Goal: Task Accomplishment & Management: Complete application form

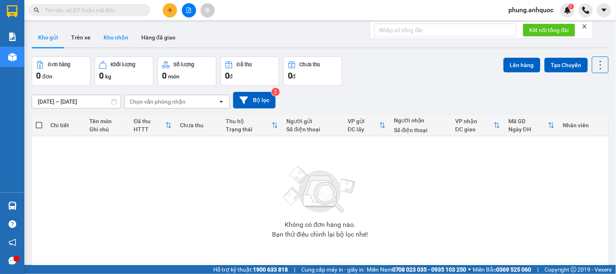
click at [113, 41] on button "Kho nhận" at bounding box center [116, 38] width 38 height 20
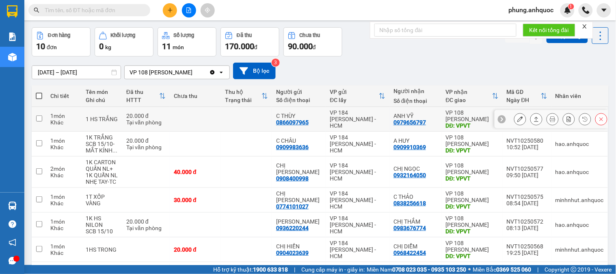
scroll to position [45, 0]
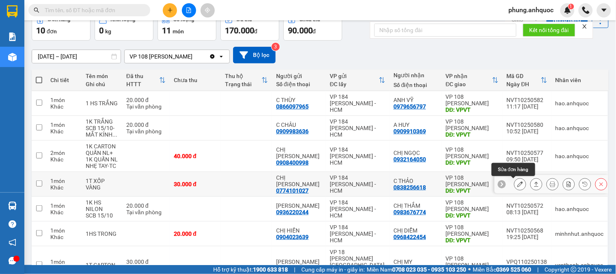
click at [518, 185] on button at bounding box center [520, 184] width 11 height 14
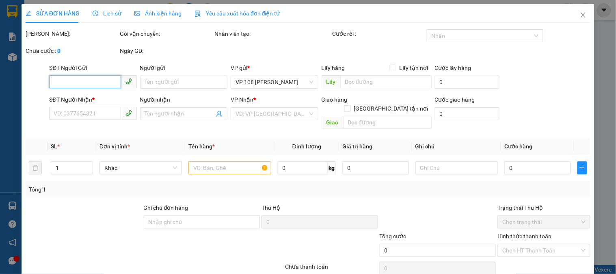
type input "0774101027"
type input "CHỊ [PERSON_NAME]"
type input "0838256618"
type input "C THẢO"
type input "VPVT"
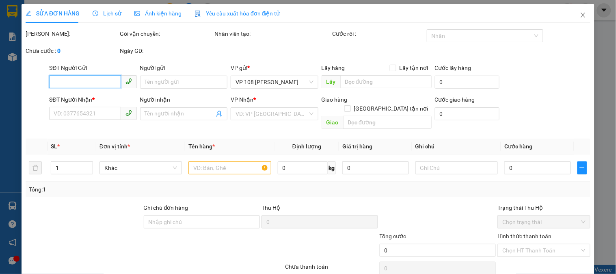
type input "30.000"
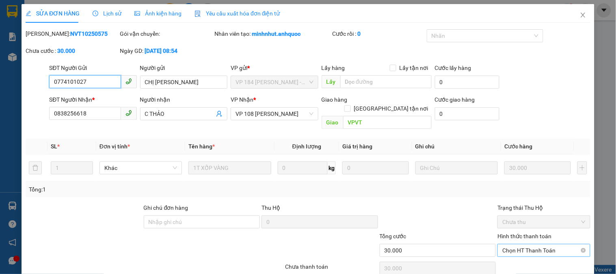
click at [518, 245] on span "Chọn HT Thanh Toán" at bounding box center [544, 250] width 83 height 12
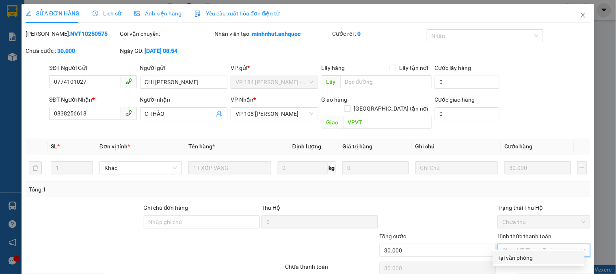
click at [515, 259] on div "Tại văn phòng" at bounding box center [539, 257] width 82 height 9
type input "0"
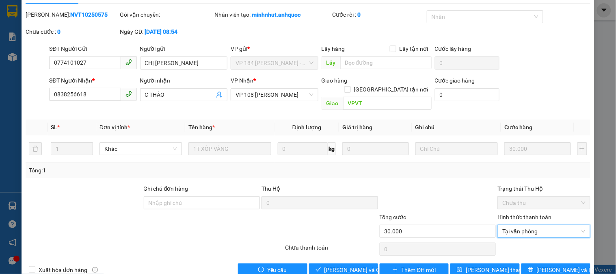
scroll to position [28, 0]
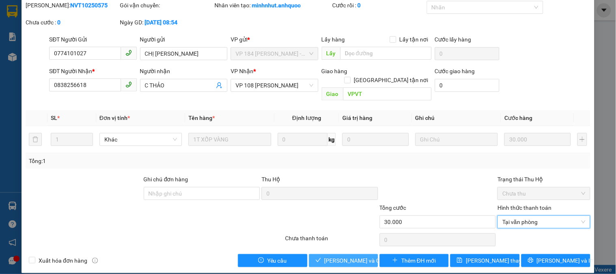
click at [345, 256] on span "[PERSON_NAME] và Giao hàng" at bounding box center [364, 260] width 78 height 9
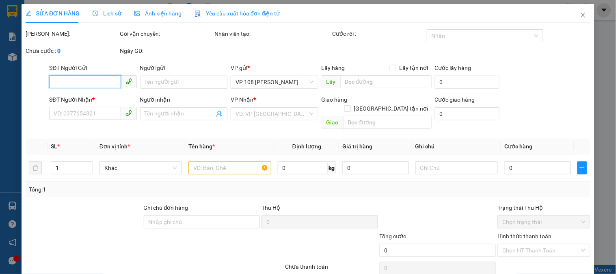
type input "0774101027"
type input "CHỊ [PERSON_NAME]"
type input "0838256618"
type input "C THẢO"
type input "VPVT"
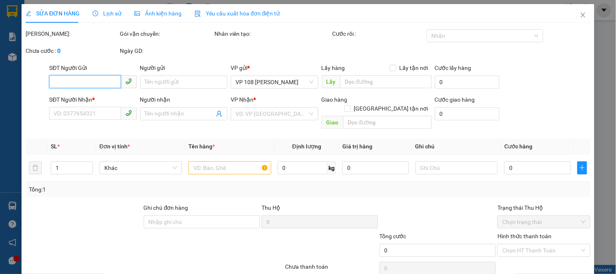
type input "30.000"
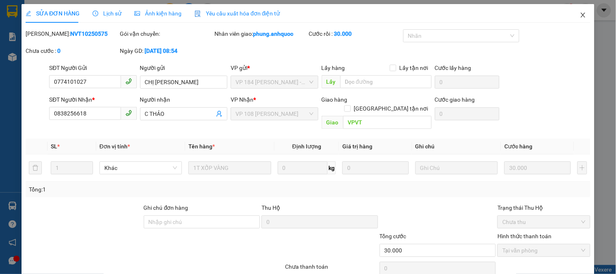
click at [580, 18] on icon "close" at bounding box center [583, 15] width 7 height 7
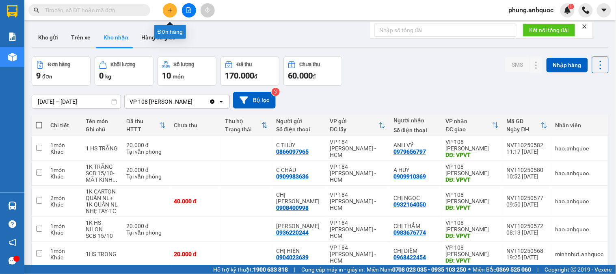
click at [172, 9] on icon "plus" at bounding box center [170, 10] width 6 height 6
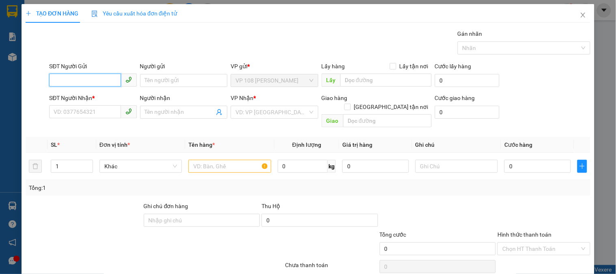
click at [101, 80] on input "SĐT Người Gửi" at bounding box center [85, 80] width 72 height 13
type input "0919006638"
click at [102, 98] on div "0919006638 - ANH HOÀNG" at bounding box center [94, 96] width 80 height 9
type input "ANH HOÀNG"
type input "0939788086"
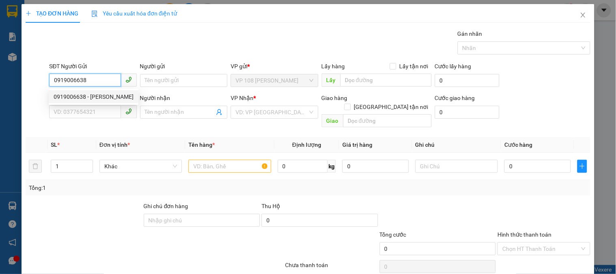
type input "ANH SƠN"
type input "VP Q1"
type input "30.000"
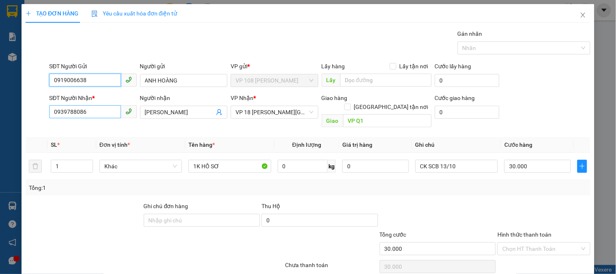
type input "0919006638"
drag, startPoint x: 89, startPoint y: 116, endPoint x: 15, endPoint y: 116, distance: 74.4
click at [20, 116] on div "TẠO ĐƠN HÀNG Yêu cầu xuất hóa đơn điện tử Transit Pickup Surcharge Ids Transit …" at bounding box center [308, 137] width 616 height 274
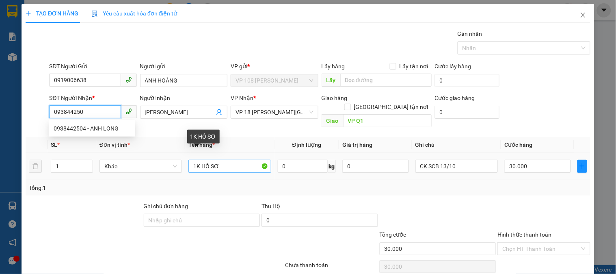
type input "0938442504"
click at [100, 125] on div "0938442504 - ANH LONG" at bounding box center [92, 128] width 77 height 9
type input "ANH LONG"
type input "VP NVT"
type input "SCB 10/10 18:25"
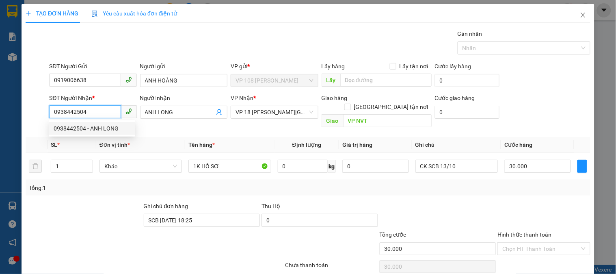
type input "20.000"
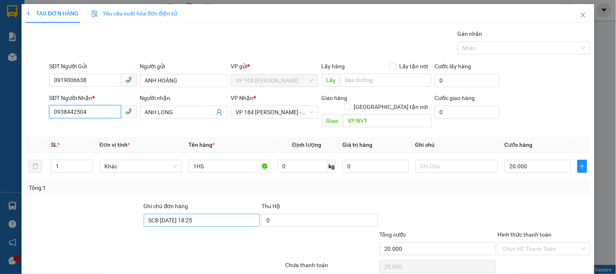
type input "0938442504"
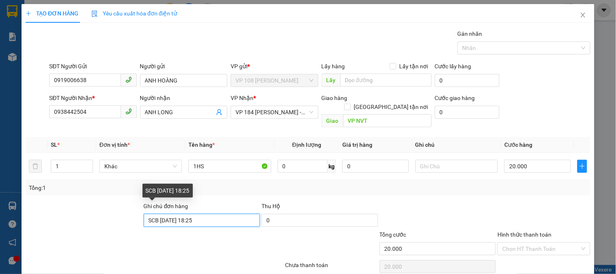
drag, startPoint x: 204, startPoint y: 208, endPoint x: 82, endPoint y: 218, distance: 121.9
click at [84, 218] on div "Ghi chú đơn hàng SCB 10/10 18:25 Thu Hộ 0" at bounding box center [308, 216] width 567 height 28
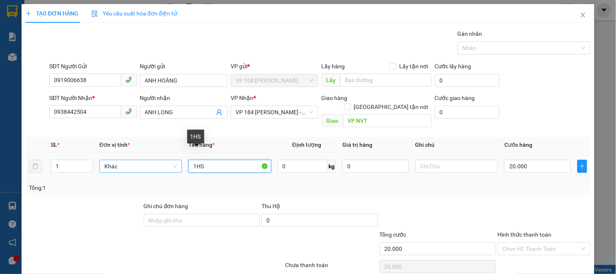
drag, startPoint x: 202, startPoint y: 160, endPoint x: 166, endPoint y: 163, distance: 36.3
click at [154, 163] on tr "1 Khác 1HS 0 kg 0 20.000" at bounding box center [308, 166] width 565 height 27
type input "7 KIỆN CARTON (nhẹ tay)"
click at [532, 160] on input "20.000" at bounding box center [538, 166] width 67 height 13
type input "3"
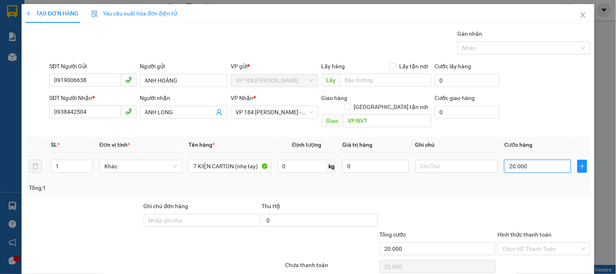
type input "3"
type input "31"
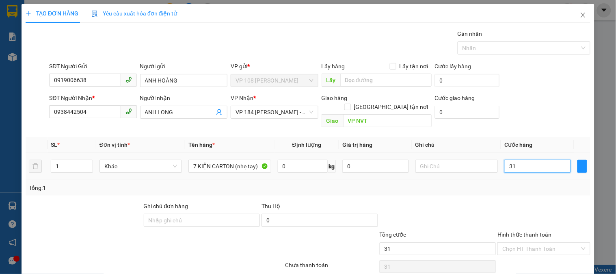
type input "310"
type input "3.100"
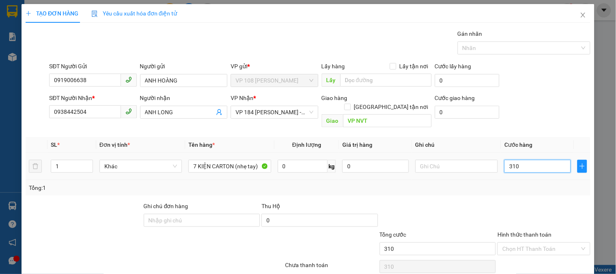
type input "3.100"
type input "31.000"
type input "310.000"
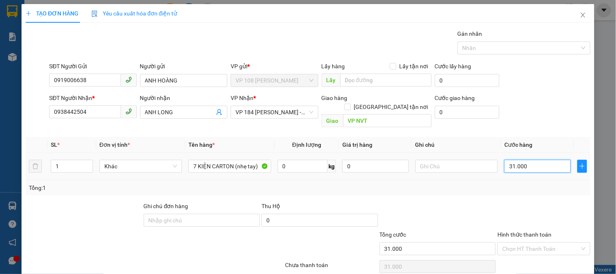
type input "310.000"
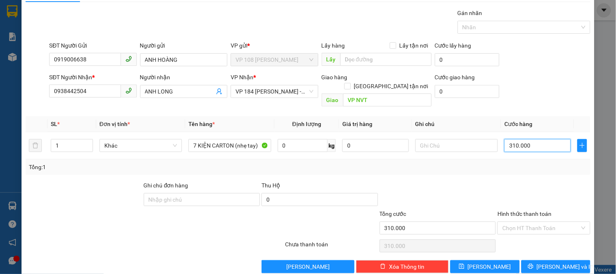
scroll to position [26, 0]
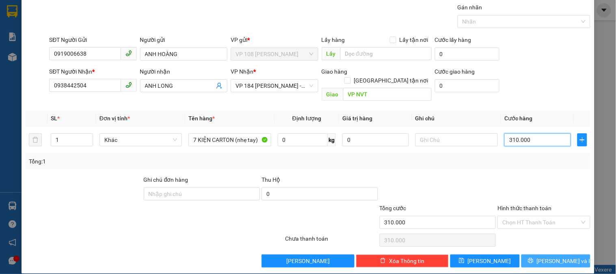
type input "310.000"
click at [560, 256] on span "[PERSON_NAME] và In" at bounding box center [565, 260] width 57 height 9
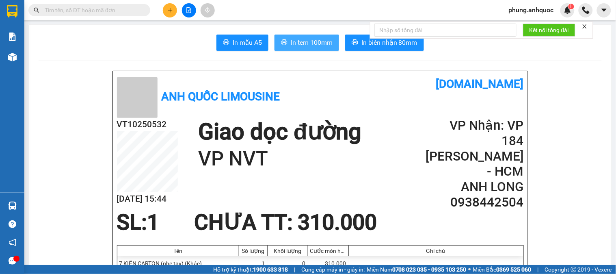
click at [301, 46] on span "In tem 100mm" at bounding box center [312, 42] width 42 height 10
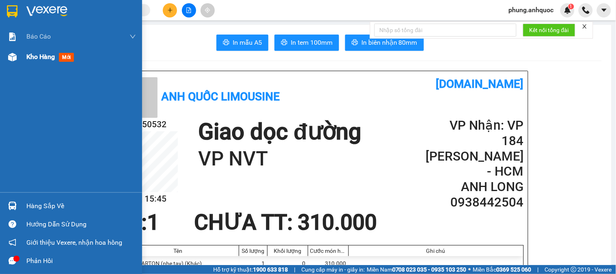
drag, startPoint x: 15, startPoint y: 56, endPoint x: 116, endPoint y: 68, distance: 101.9
click at [15, 56] on img at bounding box center [12, 57] width 9 height 9
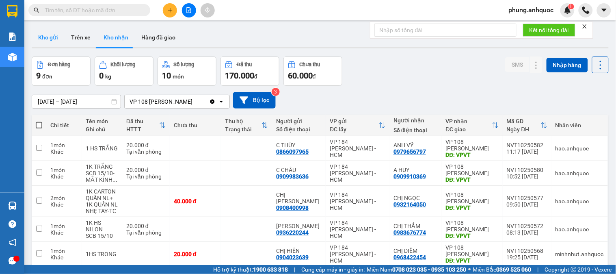
click at [46, 41] on button "Kho gửi" at bounding box center [48, 38] width 33 height 20
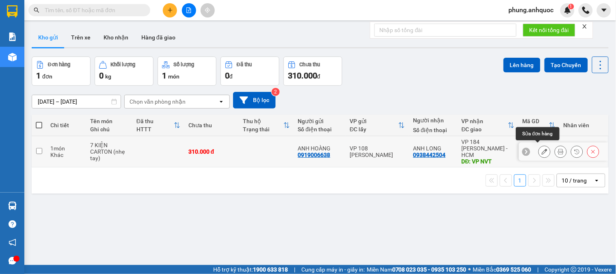
click at [542, 149] on icon at bounding box center [545, 152] width 6 height 6
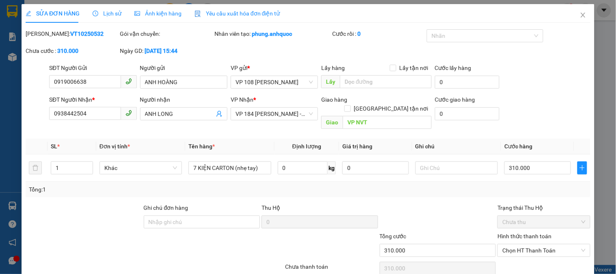
type input "0919006638"
type input "ANH HOÀNG"
type input "0938442504"
type input "ANH LONG"
type input "VP NVT"
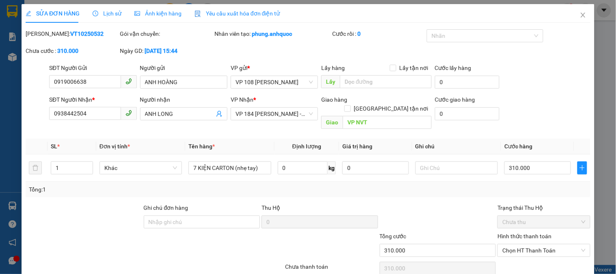
type input "310.000"
click at [88, 165] on icon "up" at bounding box center [88, 166] width 3 height 3
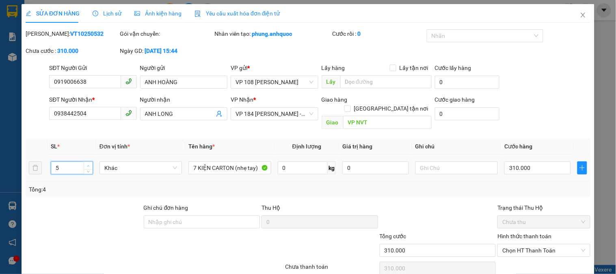
click at [88, 165] on icon "up" at bounding box center [88, 166] width 3 height 3
type input "7"
click at [88, 165] on icon "up" at bounding box center [88, 166] width 3 height 3
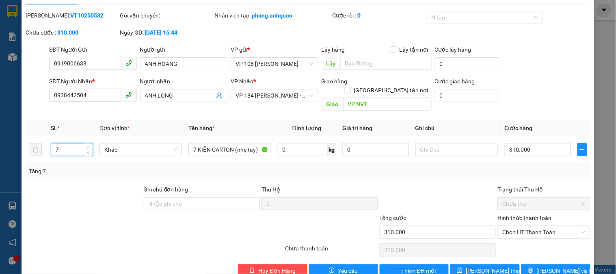
scroll to position [28, 0]
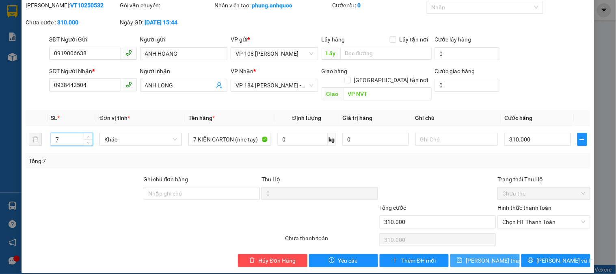
click at [475, 256] on span "[PERSON_NAME] thay đổi" at bounding box center [498, 260] width 65 height 9
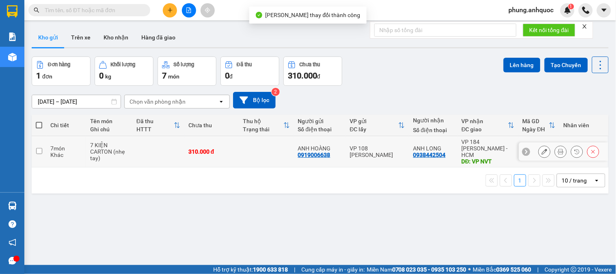
click at [542, 149] on icon at bounding box center [545, 152] width 6 height 6
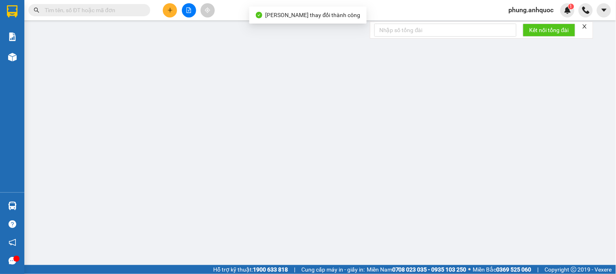
type input "0919006638"
type input "ANH HOÀNG"
type input "0938442504"
type input "ANH LONG"
type input "VP NVT"
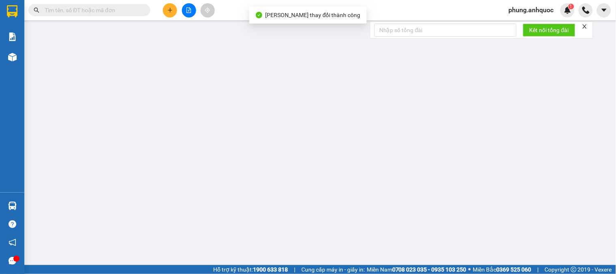
type input "310.000"
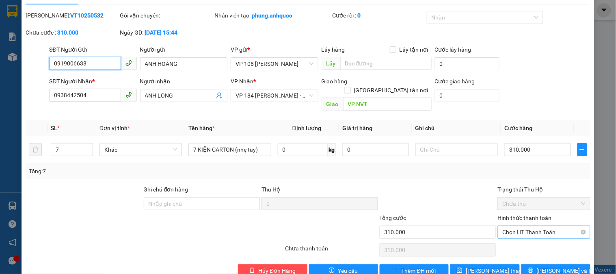
scroll to position [28, 0]
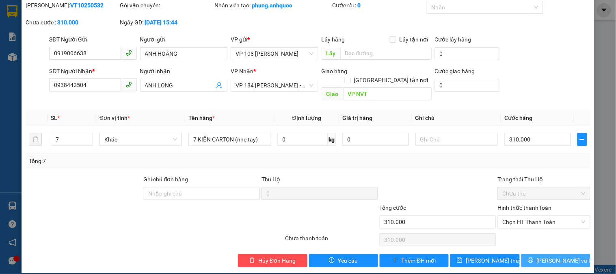
click at [560, 256] on span "[PERSON_NAME] và In" at bounding box center [565, 260] width 57 height 9
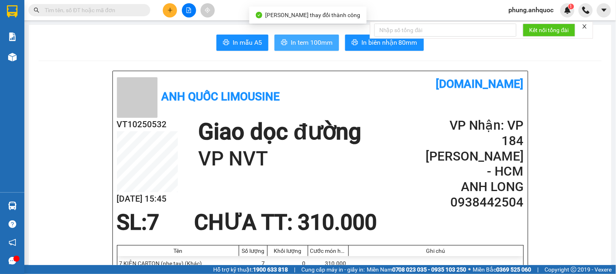
click at [309, 43] on span "In tem 100mm" at bounding box center [312, 42] width 42 height 10
click at [296, 45] on span "In tem 100mm" at bounding box center [312, 42] width 42 height 10
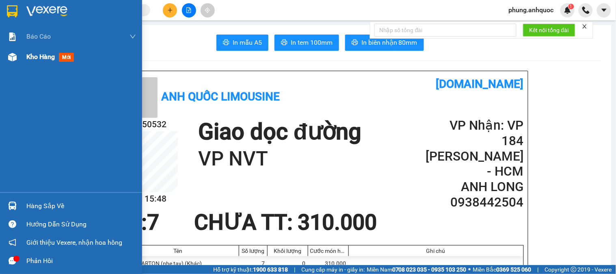
click at [18, 58] on div at bounding box center [12, 57] width 14 height 14
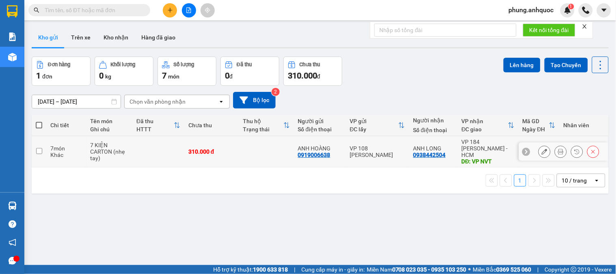
click at [39, 148] on input "checkbox" at bounding box center [39, 151] width 6 height 6
checkbox input "true"
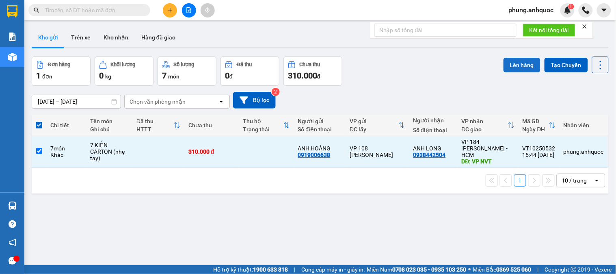
click at [521, 68] on button "Lên hàng" at bounding box center [522, 65] width 37 height 15
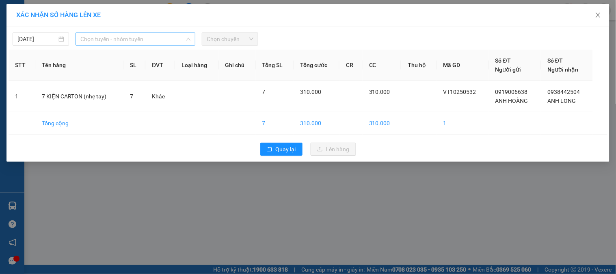
click at [115, 41] on span "Chọn tuyến - nhóm tuyến" at bounding box center [135, 39] width 110 height 12
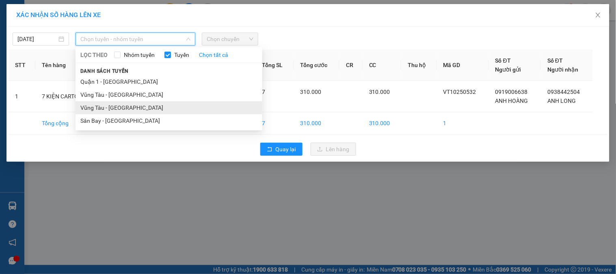
click at [115, 110] on li "Vũng Tàu - Sân Bay" at bounding box center [169, 107] width 187 height 13
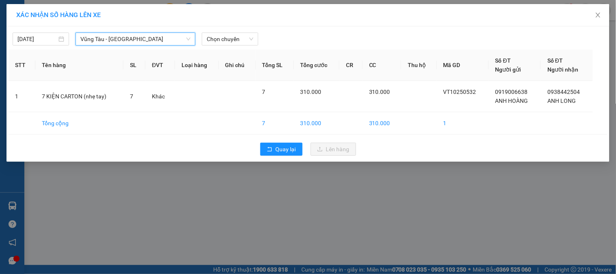
click at [151, 229] on div "XÁC NHẬN SỐ HÀNG LÊN XE 15/10/2025 Vũng Tàu - Sân Bay Vũng Tàu - Sân Bay LỌC TH…" at bounding box center [308, 137] width 616 height 274
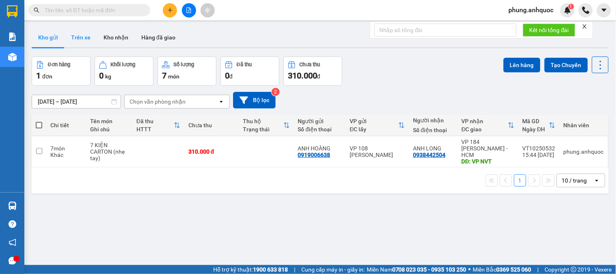
click at [82, 39] on button "Trên xe" at bounding box center [81, 38] width 33 height 20
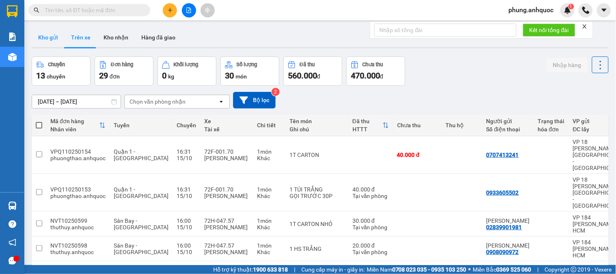
click at [48, 37] on button "Kho gửi" at bounding box center [48, 38] width 33 height 20
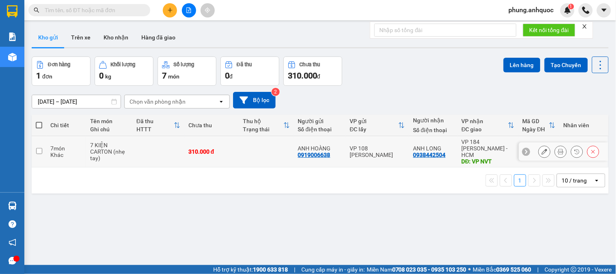
click at [39, 150] on input "checkbox" at bounding box center [39, 151] width 6 height 6
checkbox input "true"
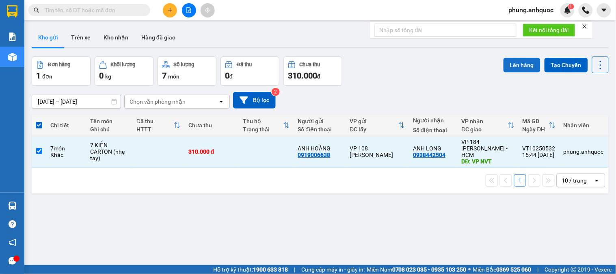
click at [517, 67] on button "Lên hàng" at bounding box center [522, 65] width 37 height 15
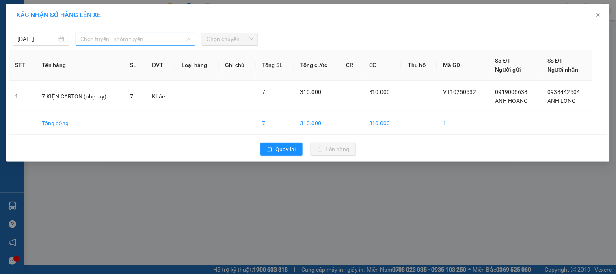
click at [96, 36] on span "Chọn tuyến - nhóm tuyến" at bounding box center [135, 39] width 110 height 12
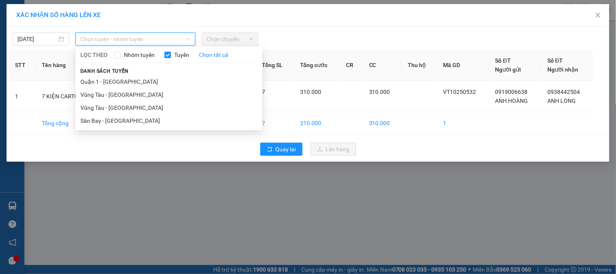
drag, startPoint x: 120, startPoint y: 105, endPoint x: 206, endPoint y: 70, distance: 92.4
click at [121, 106] on li "Vũng Tàu - Sân Bay" at bounding box center [169, 107] width 187 height 13
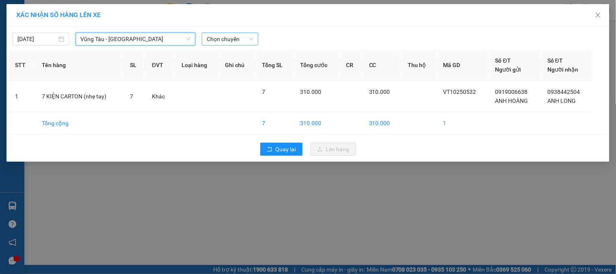
click at [231, 41] on span "Chọn chuyến" at bounding box center [230, 39] width 47 height 12
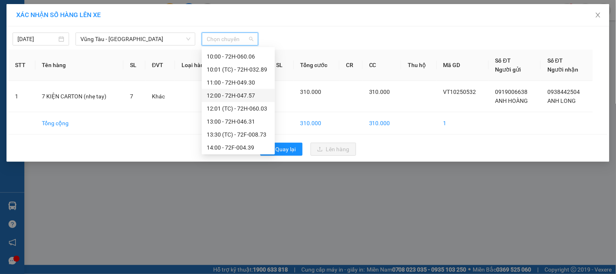
scroll to position [247, 0]
click at [250, 118] on div "17:00 - 72H-032.24" at bounding box center [238, 120] width 63 height 9
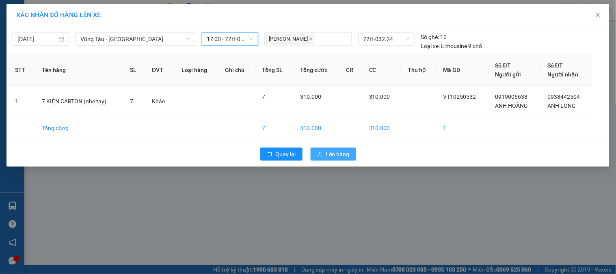
click at [331, 154] on span "Lên hàng" at bounding box center [338, 154] width 24 height 9
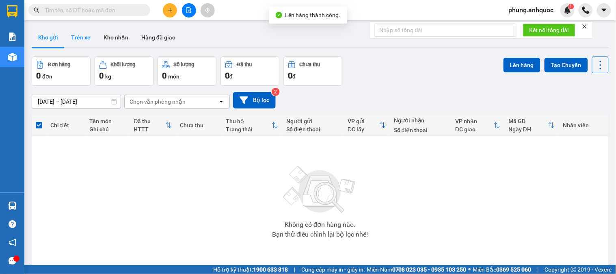
click at [87, 43] on button "Trên xe" at bounding box center [81, 38] width 33 height 20
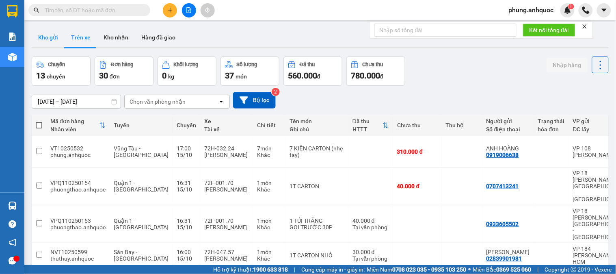
click at [48, 42] on button "Kho gửi" at bounding box center [48, 38] width 33 height 20
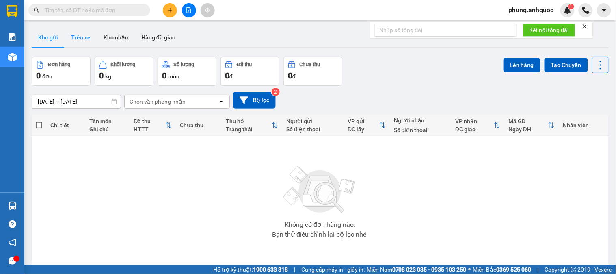
click at [76, 42] on button "Trên xe" at bounding box center [81, 38] width 33 height 20
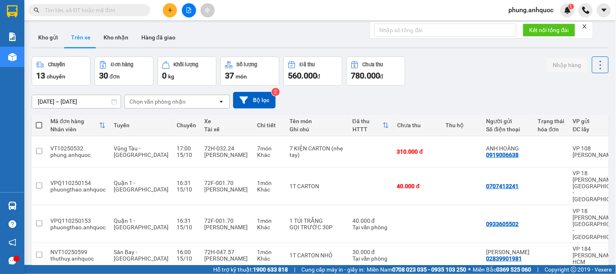
click at [172, 13] on icon "plus" at bounding box center [170, 10] width 6 height 6
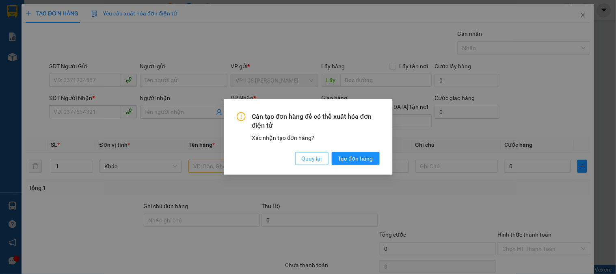
click at [319, 162] on span "Quay lại" at bounding box center [312, 158] width 20 height 9
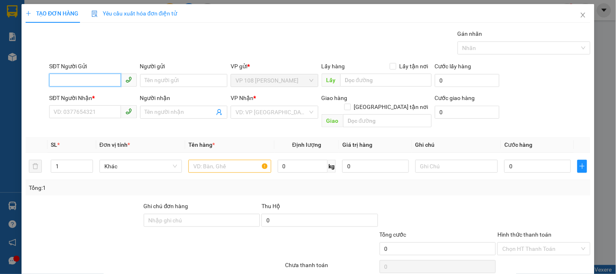
click at [95, 80] on input "SĐT Người Gửi" at bounding box center [85, 80] width 72 height 13
type input "0982787893"
click at [110, 96] on div "0982787893 - TUẤN ANH" at bounding box center [94, 96] width 80 height 9
type input "TUẤN ANH"
type input "0932351371"
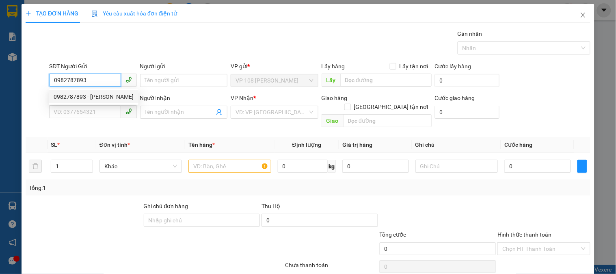
type input "bảo"
type input "VP184"
type input "30.000"
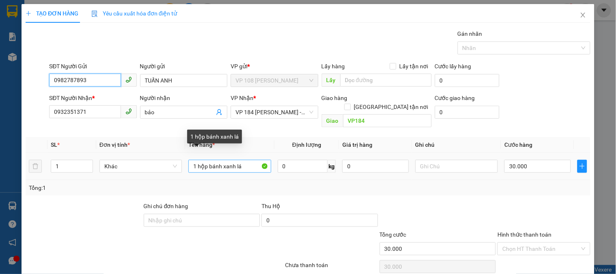
type input "0982787893"
drag, startPoint x: 257, startPoint y: 160, endPoint x: 176, endPoint y: 155, distance: 80.6
click at [176, 155] on tr "1 Khác 1 hộp bánh xanh lá 0 kg 0 30.000" at bounding box center [308, 166] width 565 height 27
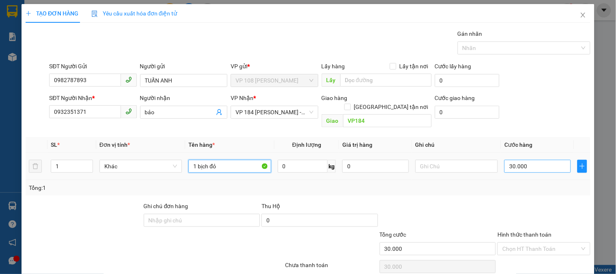
type input "1 bịch đỏ"
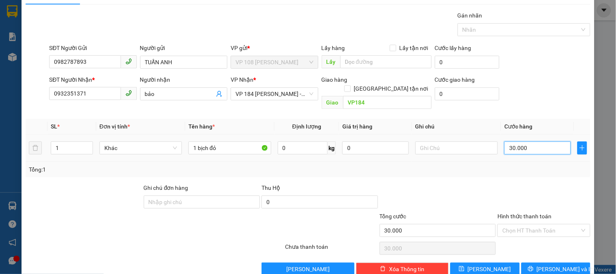
scroll to position [26, 0]
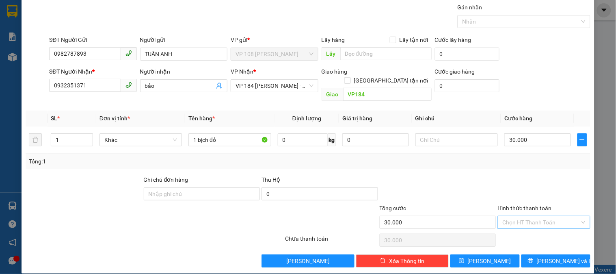
click at [531, 216] on input "Hình thức thanh toán" at bounding box center [541, 222] width 77 height 12
click at [514, 237] on div "Miễn phí" at bounding box center [539, 242] width 92 height 13
type input "0"
click at [514, 216] on span "Miễn phí" at bounding box center [544, 222] width 83 height 12
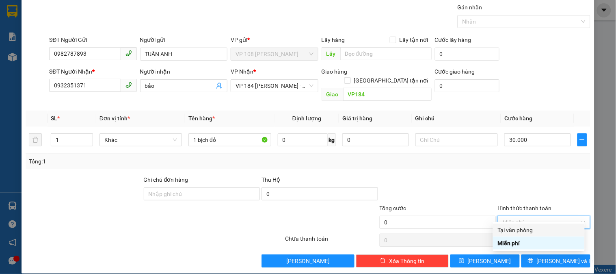
click at [515, 231] on div "Tại văn phòng" at bounding box center [539, 230] width 82 height 9
type input "30.000"
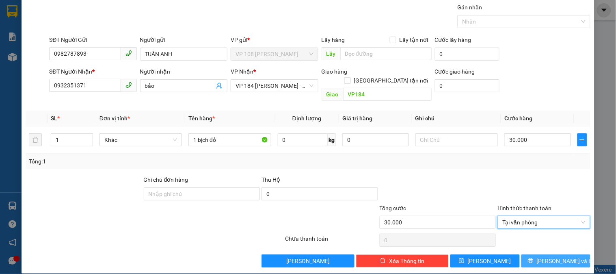
click at [558, 256] on span "[PERSON_NAME] và In" at bounding box center [565, 260] width 57 height 9
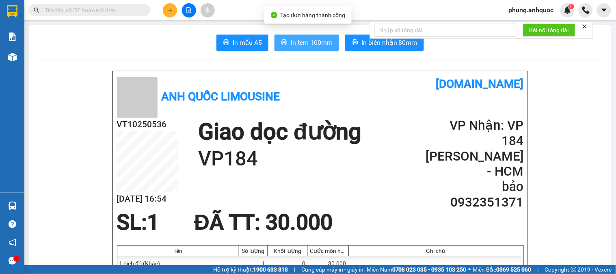
click at [303, 42] on span "In tem 100mm" at bounding box center [312, 42] width 42 height 10
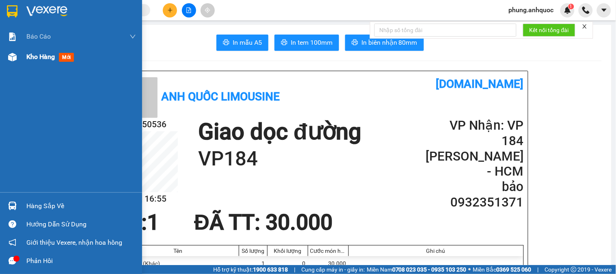
click at [33, 58] on span "Kho hàng" at bounding box center [40, 57] width 28 height 8
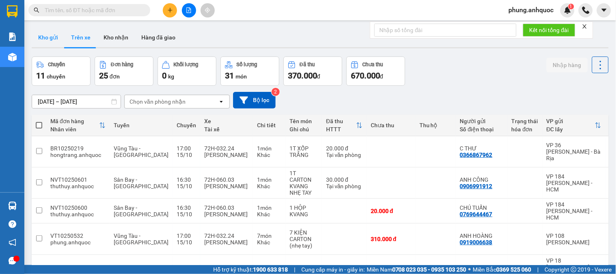
click at [52, 42] on button "Kho gửi" at bounding box center [48, 38] width 33 height 20
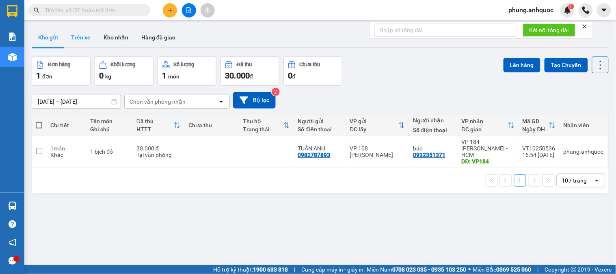
click at [76, 35] on button "Trên xe" at bounding box center [81, 38] width 33 height 20
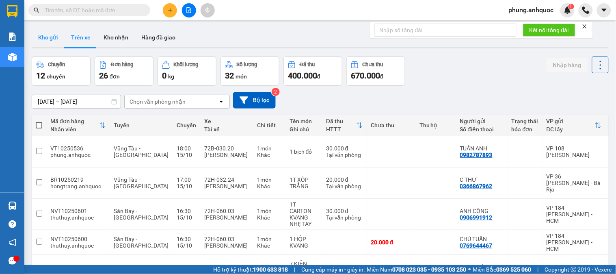
click at [52, 41] on button "Kho gửi" at bounding box center [48, 38] width 33 height 20
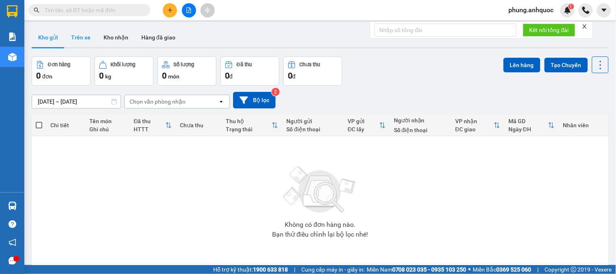
click at [80, 37] on button "Trên xe" at bounding box center [81, 38] width 33 height 20
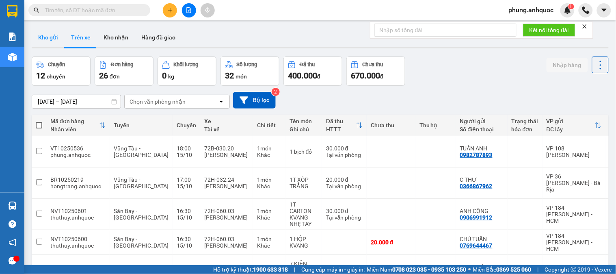
click at [43, 39] on button "Kho gửi" at bounding box center [48, 38] width 33 height 20
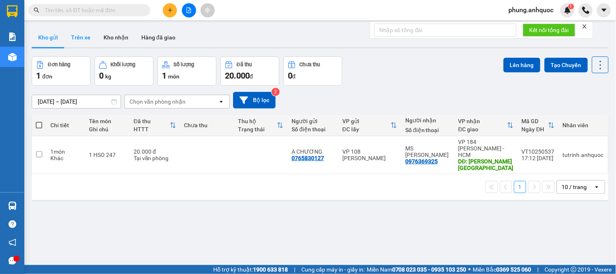
click at [89, 39] on button "Trên xe" at bounding box center [81, 38] width 33 height 20
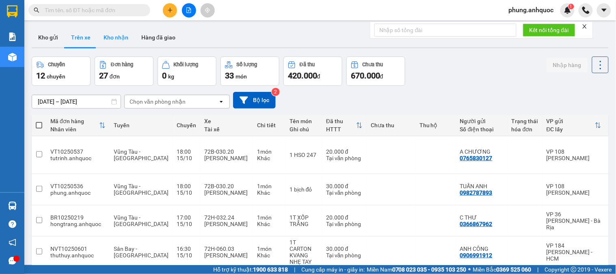
click at [121, 42] on button "Kho nhận" at bounding box center [116, 38] width 38 height 20
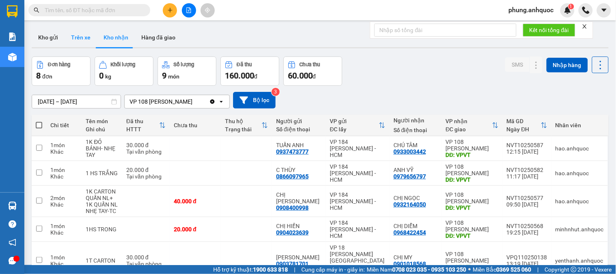
click at [88, 37] on button "Trên xe" at bounding box center [81, 38] width 33 height 20
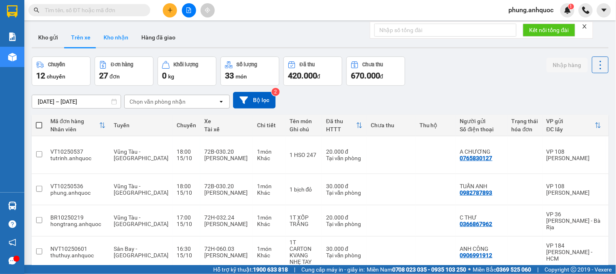
click at [115, 42] on button "Kho nhận" at bounding box center [116, 38] width 38 height 20
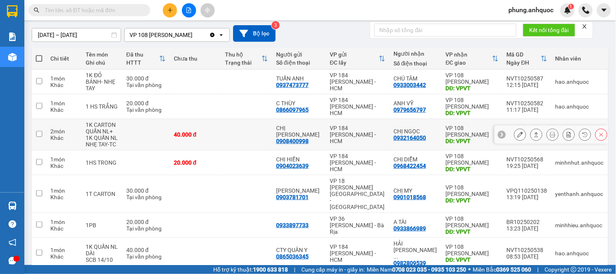
scroll to position [110, 0]
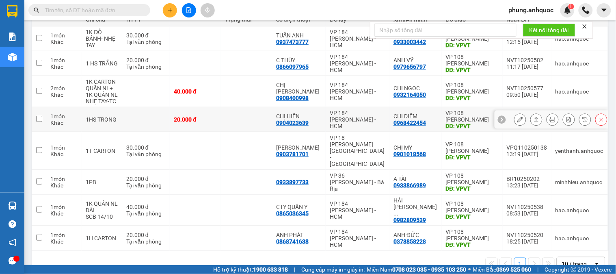
click at [518, 119] on icon at bounding box center [521, 120] width 6 height 6
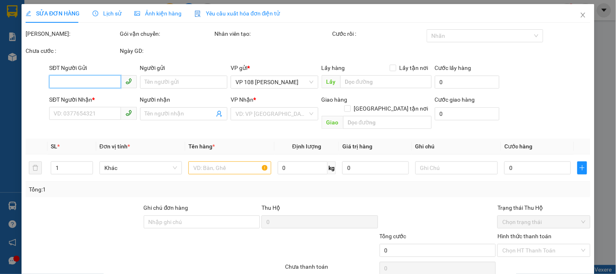
type input "0904023639"
type input "CHỊ HIỀN"
type input "0968422454"
type input "CHỊ DIỄM"
type input "VPVT"
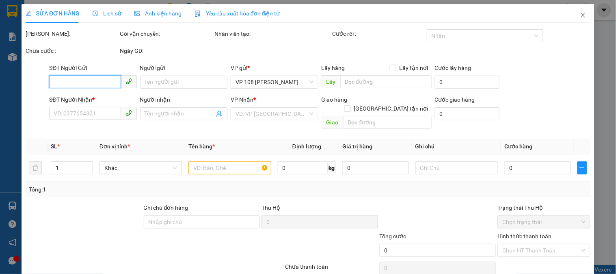
type input "20.000"
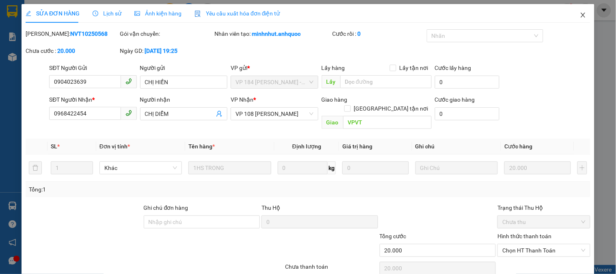
click at [581, 14] on icon "close" at bounding box center [583, 15] width 4 height 5
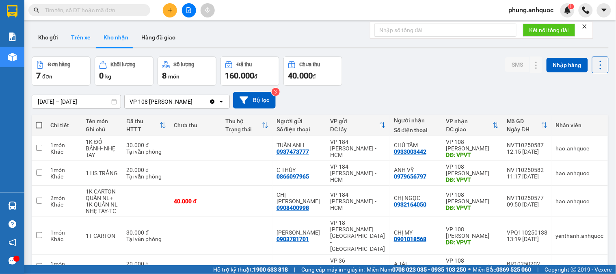
click at [93, 43] on button "Trên xe" at bounding box center [81, 38] width 33 height 20
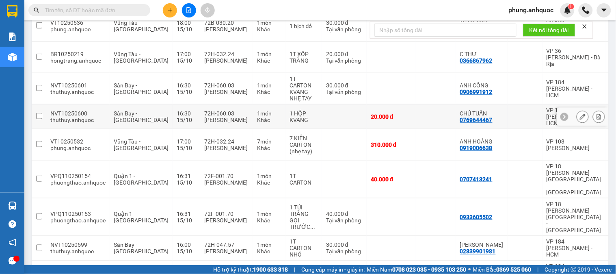
scroll to position [176, 0]
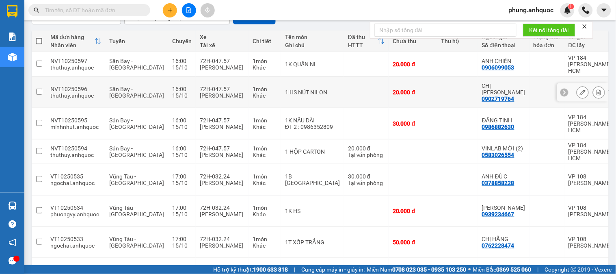
scroll to position [163, 0]
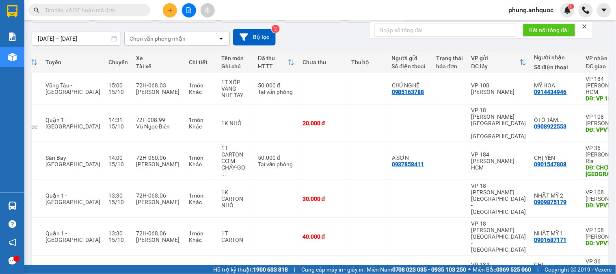
scroll to position [0, 72]
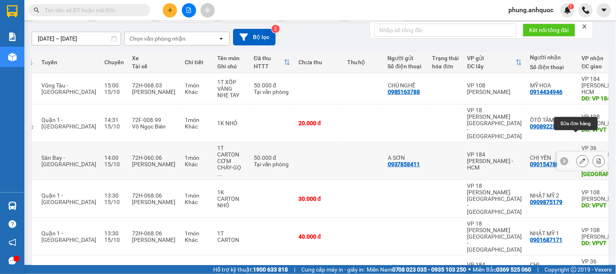
click at [580, 158] on icon at bounding box center [583, 161] width 6 height 6
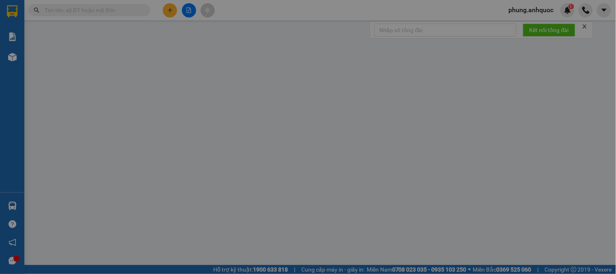
type input "0937858411"
type input "A SƠN"
type input "0901547808"
type input "CHỊ YẾN"
type input "CHỢ CŨ PHƯỚC THÁI"
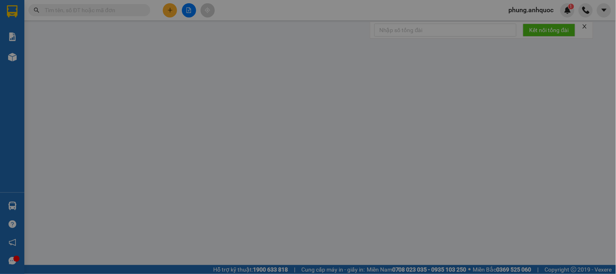
type input "TM 15/10 VP184 HẢO"
type input "50.000"
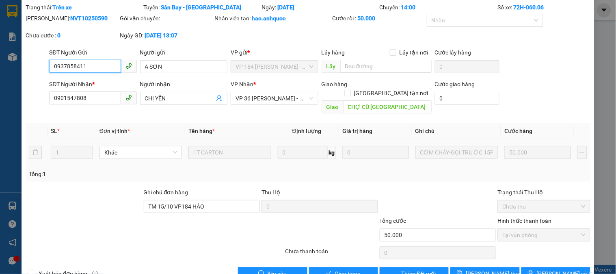
scroll to position [39, 0]
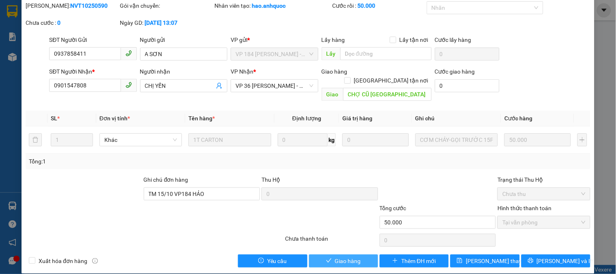
click at [354, 256] on span "Giao hàng" at bounding box center [348, 260] width 26 height 9
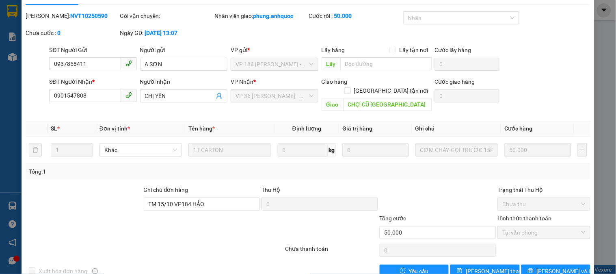
scroll to position [0, 0]
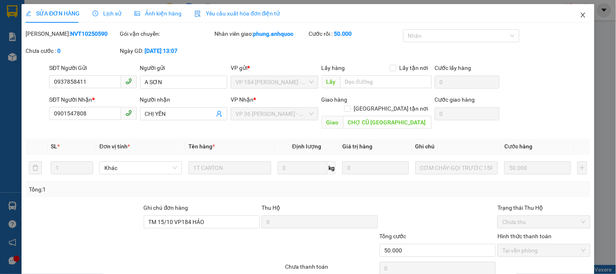
drag, startPoint x: 578, startPoint y: 15, endPoint x: 0, endPoint y: 115, distance: 586.7
click at [580, 17] on icon "close" at bounding box center [583, 15] width 7 height 7
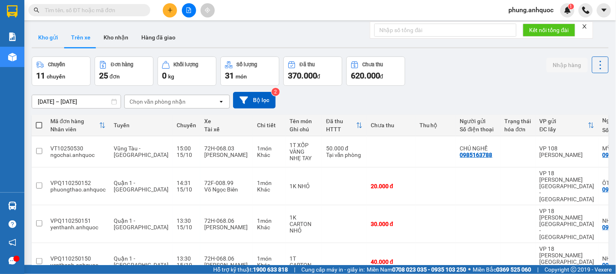
click at [56, 38] on button "Kho gửi" at bounding box center [48, 38] width 33 height 20
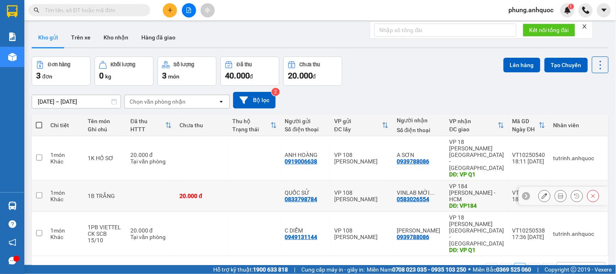
click at [39, 192] on input "checkbox" at bounding box center [39, 195] width 6 height 6
checkbox input "true"
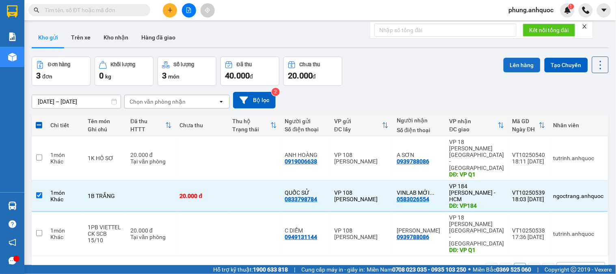
click at [516, 66] on button "Lên hàng" at bounding box center [522, 65] width 37 height 15
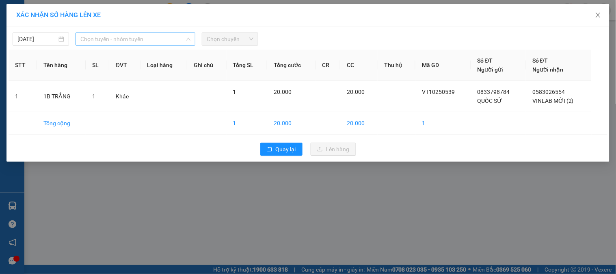
click at [110, 41] on span "Chọn tuyến - nhóm tuyến" at bounding box center [135, 39] width 110 height 12
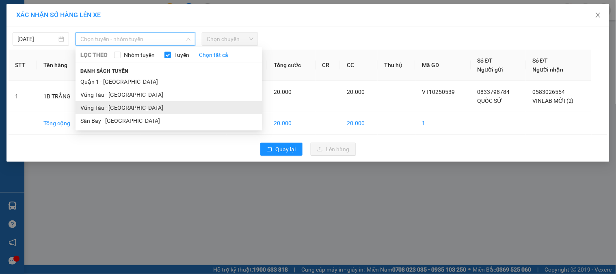
click at [117, 110] on li "Vũng Tàu - Sân Bay" at bounding box center [169, 107] width 187 height 13
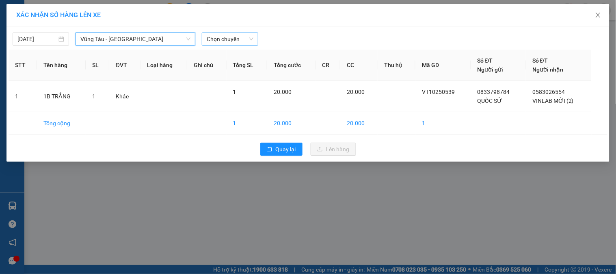
click at [212, 41] on span "Chọn chuyến" at bounding box center [230, 39] width 47 height 12
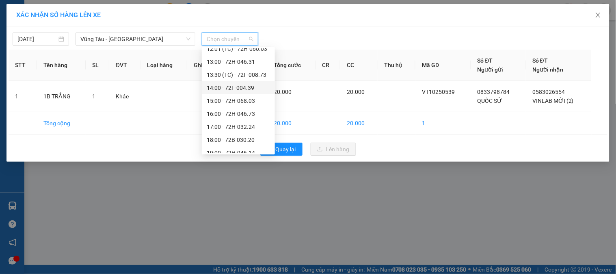
scroll to position [247, 0]
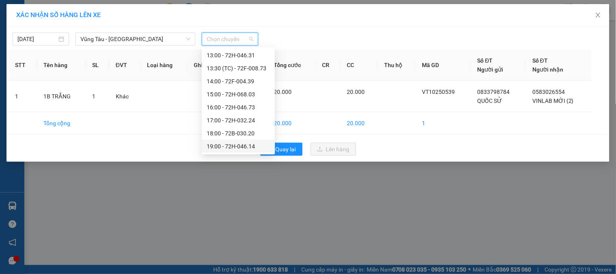
click at [241, 147] on div "19:00 - 72H-046.14" at bounding box center [238, 146] width 63 height 9
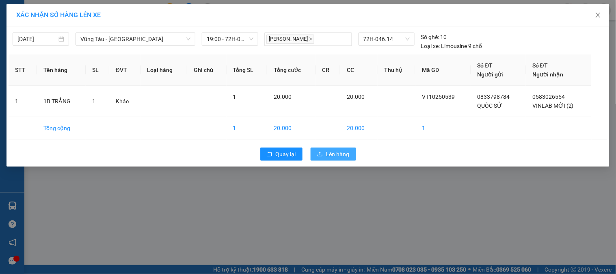
click at [344, 155] on span "Lên hàng" at bounding box center [338, 154] width 24 height 9
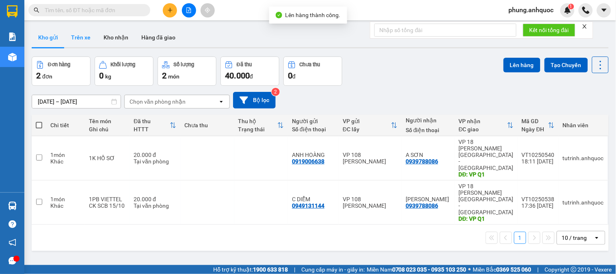
click at [83, 39] on button "Trên xe" at bounding box center [81, 38] width 33 height 20
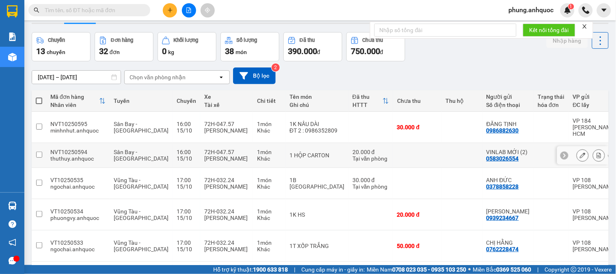
scroll to position [156, 0]
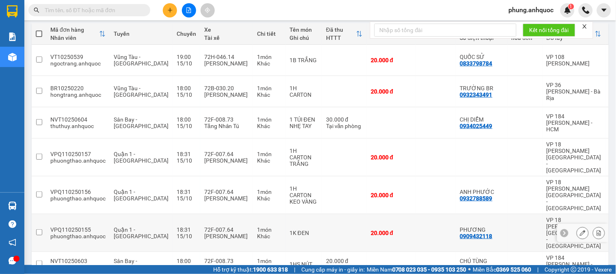
scroll to position [0, 0]
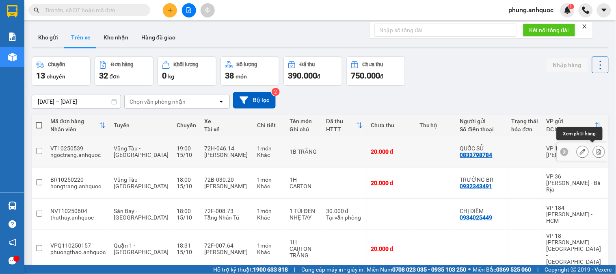
click at [597, 149] on icon at bounding box center [599, 152] width 4 height 6
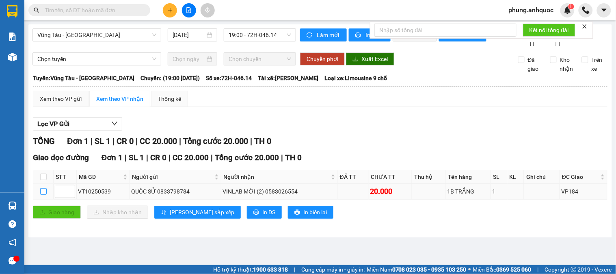
click at [45, 195] on input "checkbox" at bounding box center [43, 191] width 7 height 7
checkbox input "true"
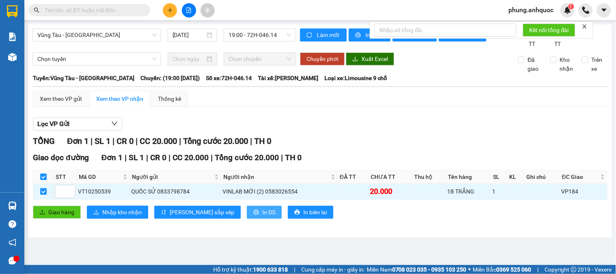
click at [247, 219] on button "In DS" at bounding box center [264, 212] width 35 height 13
click at [263, 217] on span "In DS" at bounding box center [269, 212] width 13 height 9
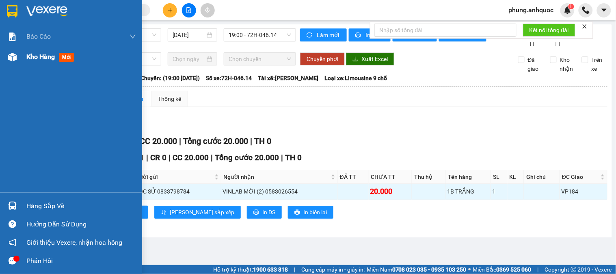
click at [18, 59] on div at bounding box center [12, 57] width 14 height 14
click at [8, 56] on img at bounding box center [12, 57] width 9 height 9
click at [17, 55] on div at bounding box center [12, 57] width 14 height 14
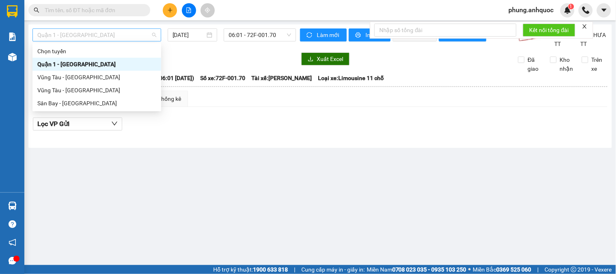
click at [100, 40] on span "Quận 1 - Vũng Tàu" at bounding box center [96, 35] width 119 height 12
click at [74, 103] on div "Sân Bay - Vũng Tàu" at bounding box center [96, 103] width 119 height 9
type input "15/10/2025"
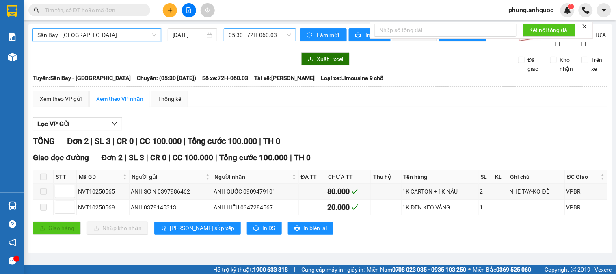
click at [256, 33] on span "05:30 - 72H-060.03" at bounding box center [260, 35] width 63 height 12
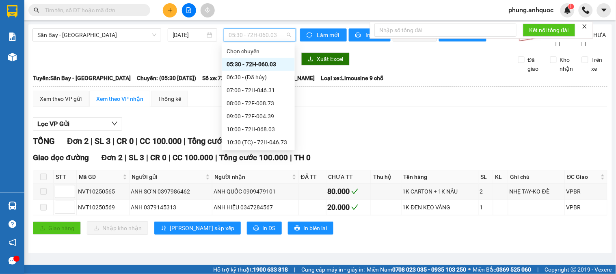
click at [259, 255] on div "16:00 - 72H-047.57" at bounding box center [258, 259] width 63 height 9
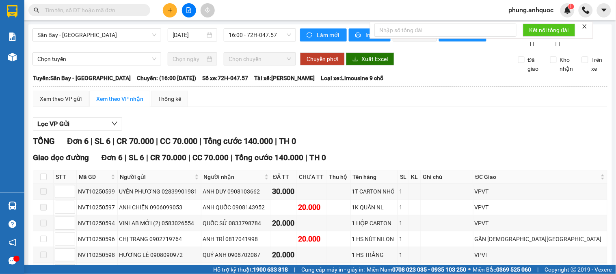
drag, startPoint x: 114, startPoint y: 218, endPoint x: 78, endPoint y: 214, distance: 36.0
click at [74, 263] on tr "NVT10250595 ĐĂNG TỊNH 0986882630 SHOP KAPU 0937665334 30.000 1K NÂU DÀI 1 ĐT 2 …" at bounding box center [320, 271] width 575 height 16
drag, startPoint x: 99, startPoint y: 3, endPoint x: 79, endPoint y: 7, distance: 20.2
click at [79, 7] on input "text" at bounding box center [93, 10] width 96 height 9
paste input "NVT10250595"
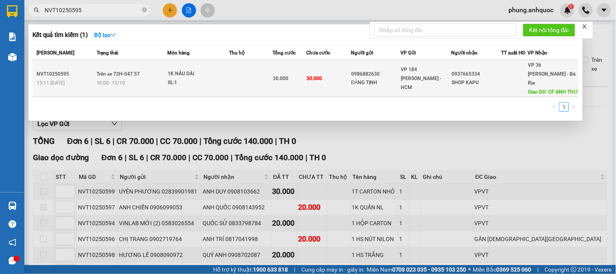
type input "NVT10250595"
click at [281, 88] on td "30.000" at bounding box center [290, 78] width 34 height 37
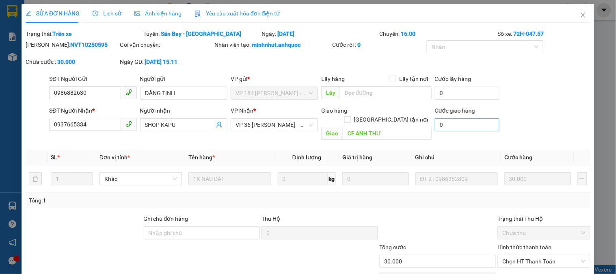
type input "0986882630"
type input "ĐĂNG TỊNH"
type input "0937665334"
type input "SHOP KAPU"
type input "CF ANH THƯ"
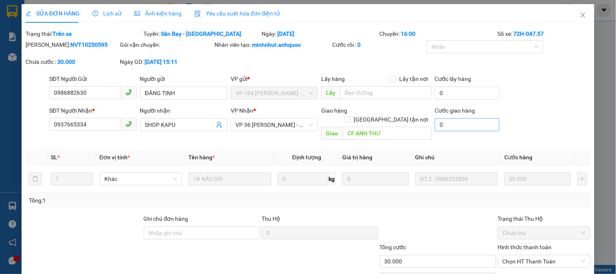
type input "30.000"
click at [513, 255] on span "Chọn HT Thanh Toán" at bounding box center [544, 261] width 83 height 12
click at [514, 264] on div "Tại văn phòng" at bounding box center [539, 268] width 82 height 9
type input "0"
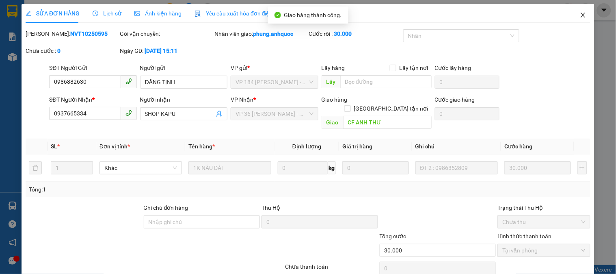
click at [580, 18] on icon "close" at bounding box center [583, 15] width 7 height 7
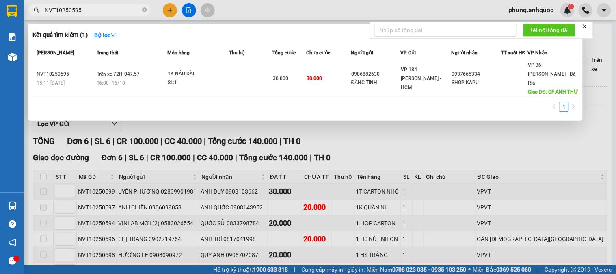
click at [100, 10] on input "NVT10250595" at bounding box center [93, 10] width 96 height 9
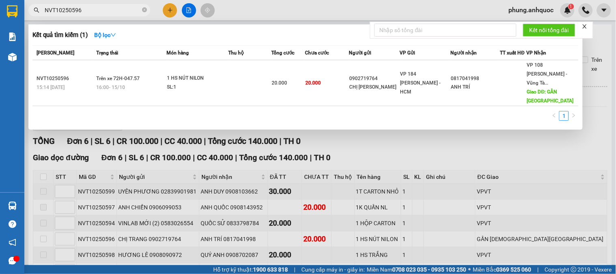
type input "NVT10250596"
click at [271, 92] on td at bounding box center [249, 83] width 43 height 46
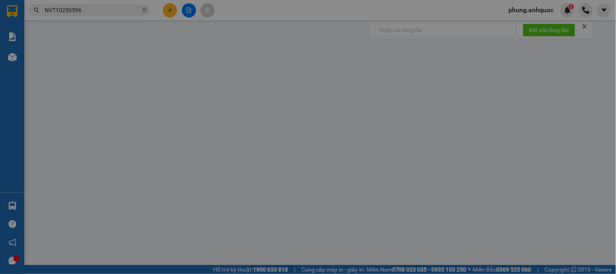
type input "0902719764"
type input "CHỊ TRANG"
type input "0817041998"
type input "ANH TRÍ"
type input "GẦN CHÙA VẠN THÔNG"
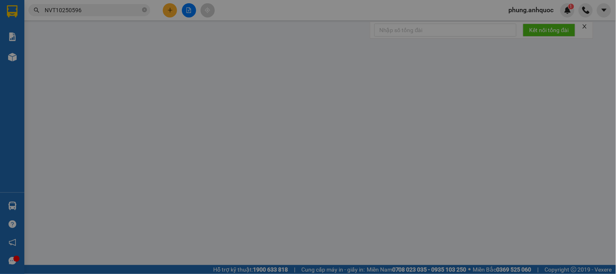
type input "20.000"
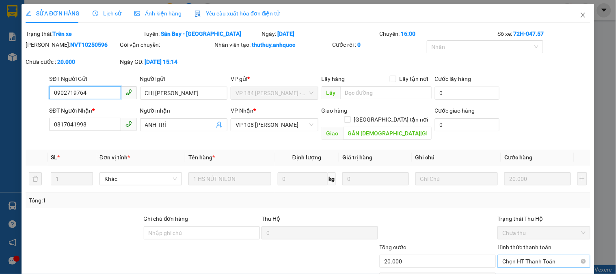
click at [531, 255] on span "Chọn HT Thanh Toán" at bounding box center [544, 261] width 83 height 12
click at [527, 264] on div "Tại văn phòng" at bounding box center [539, 268] width 82 height 9
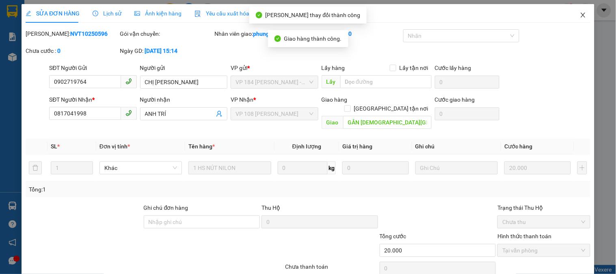
click at [580, 18] on icon "close" at bounding box center [583, 15] width 7 height 7
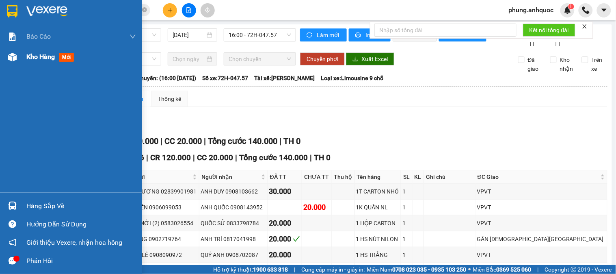
click at [37, 57] on span "Kho hàng" at bounding box center [40, 57] width 28 height 8
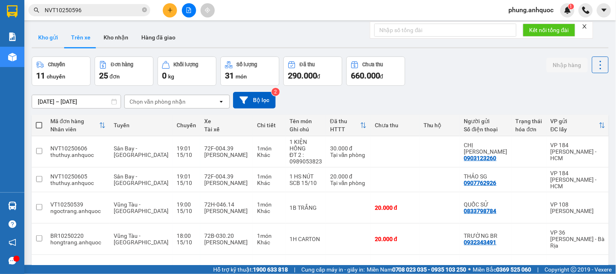
click at [50, 46] on button "Kho gửi" at bounding box center [48, 38] width 33 height 20
